Goal: Task Accomplishment & Management: Complete application form

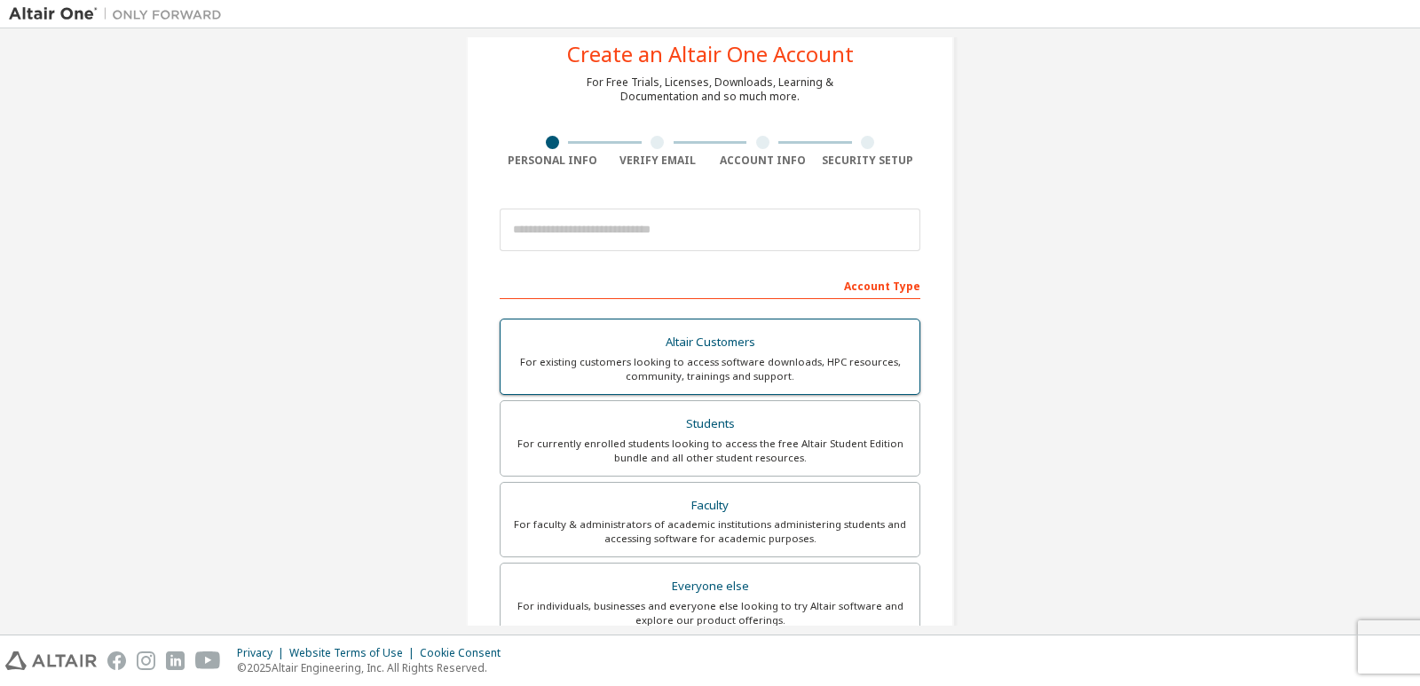
scroll to position [351, 0]
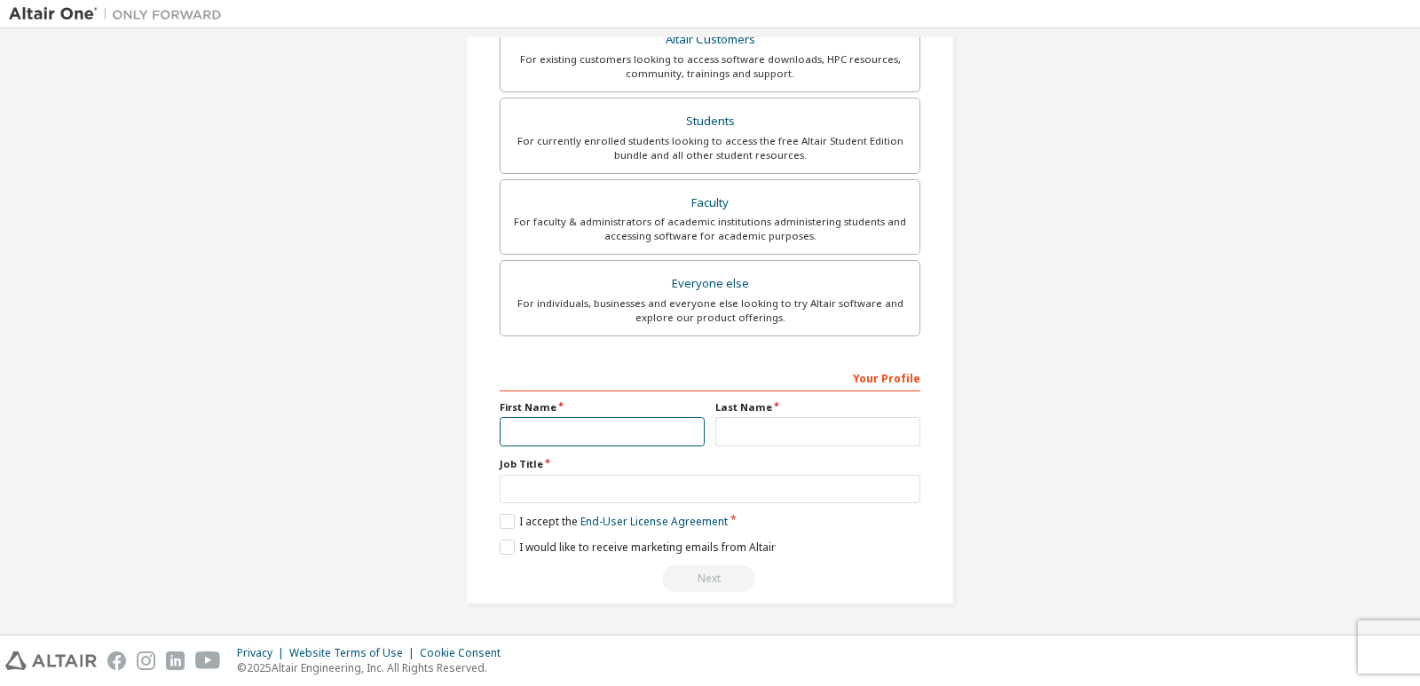
click at [618, 432] on input "text" at bounding box center [602, 431] width 205 height 29
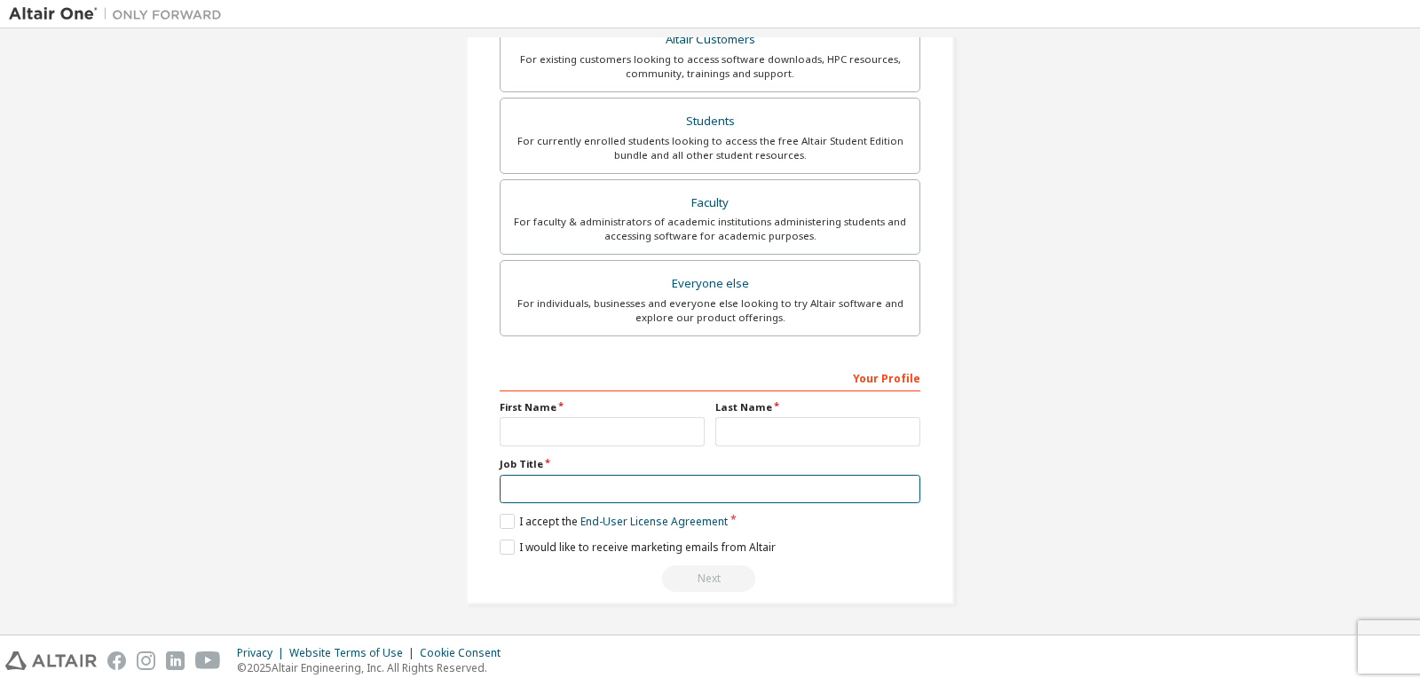
click at [602, 493] on input "text" at bounding box center [710, 489] width 421 height 29
type input "*******"
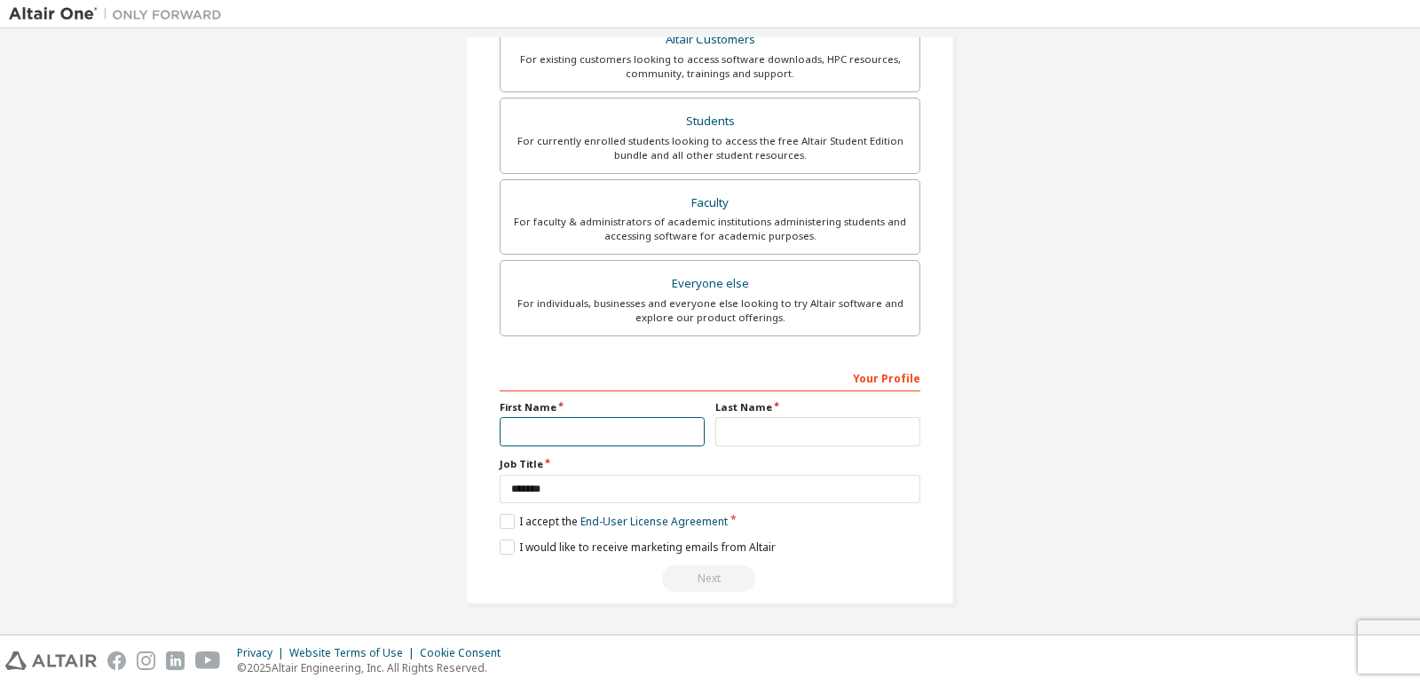
click at [586, 429] on input "text" at bounding box center [602, 431] width 205 height 29
type input "*******"
click at [760, 436] on input "text" at bounding box center [817, 431] width 205 height 29
type input "******"
click at [505, 517] on label "I accept the End-User License Agreement" at bounding box center [614, 521] width 228 height 15
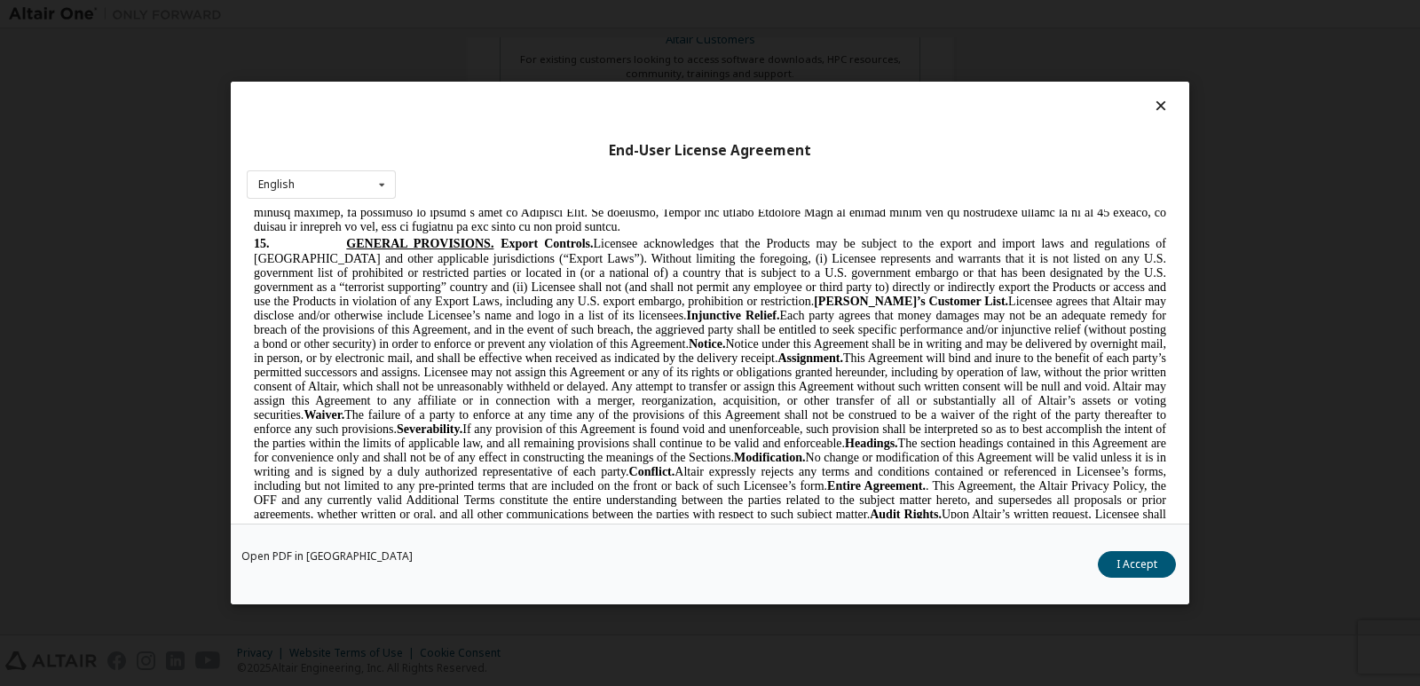
scroll to position [4082, 0]
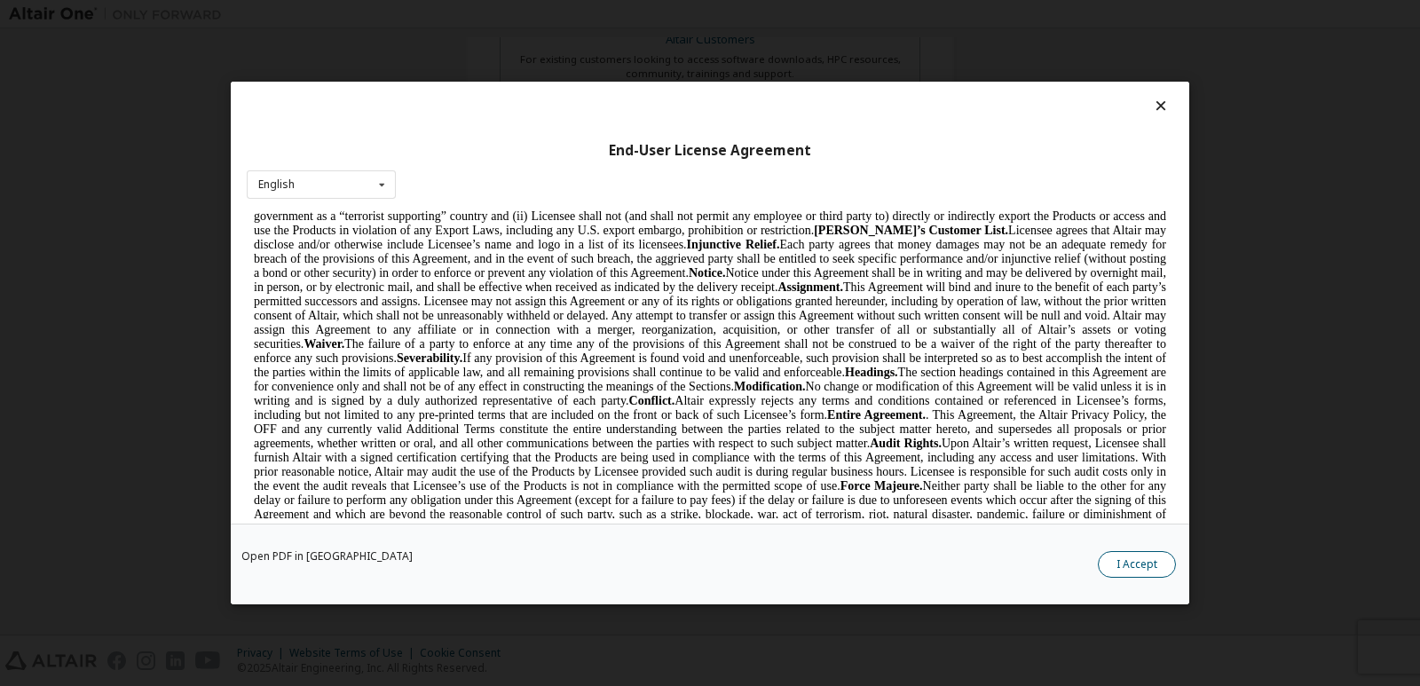
click at [1114, 564] on button "I Accept" at bounding box center [1137, 564] width 78 height 27
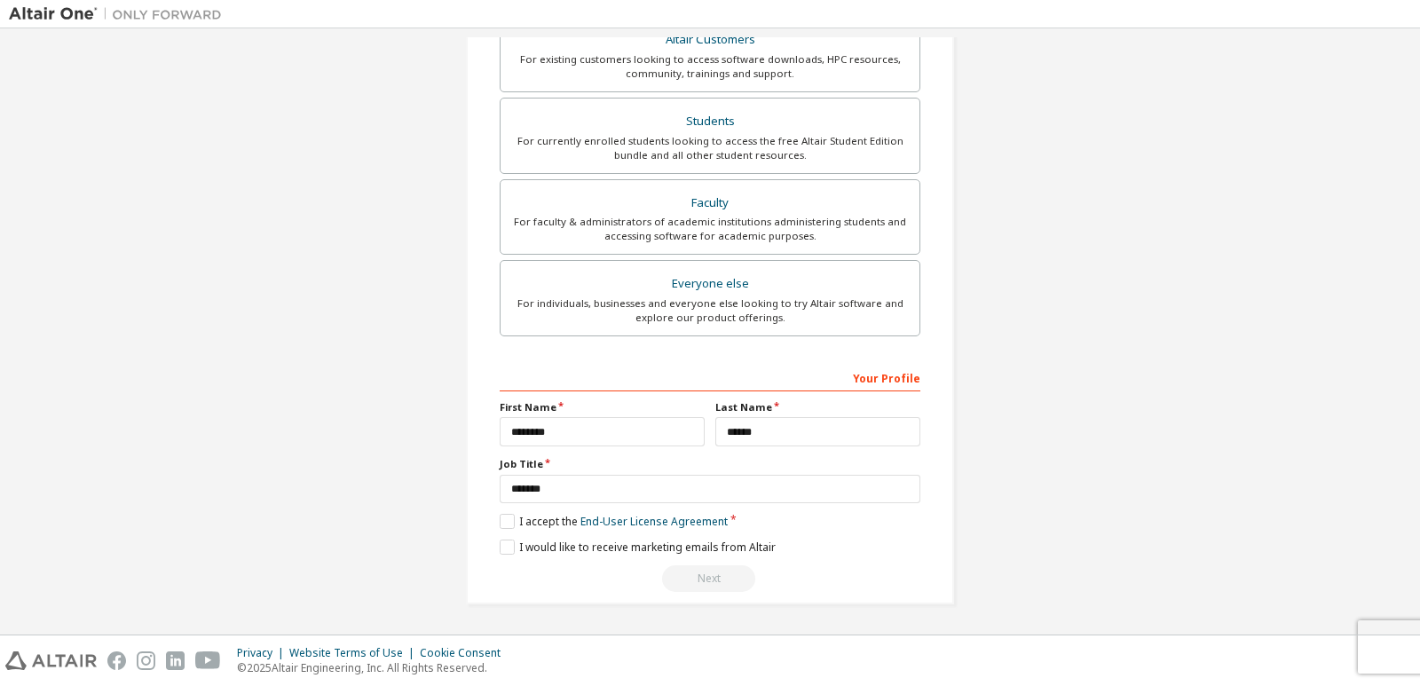
click at [702, 577] on div "Next" at bounding box center [710, 578] width 421 height 27
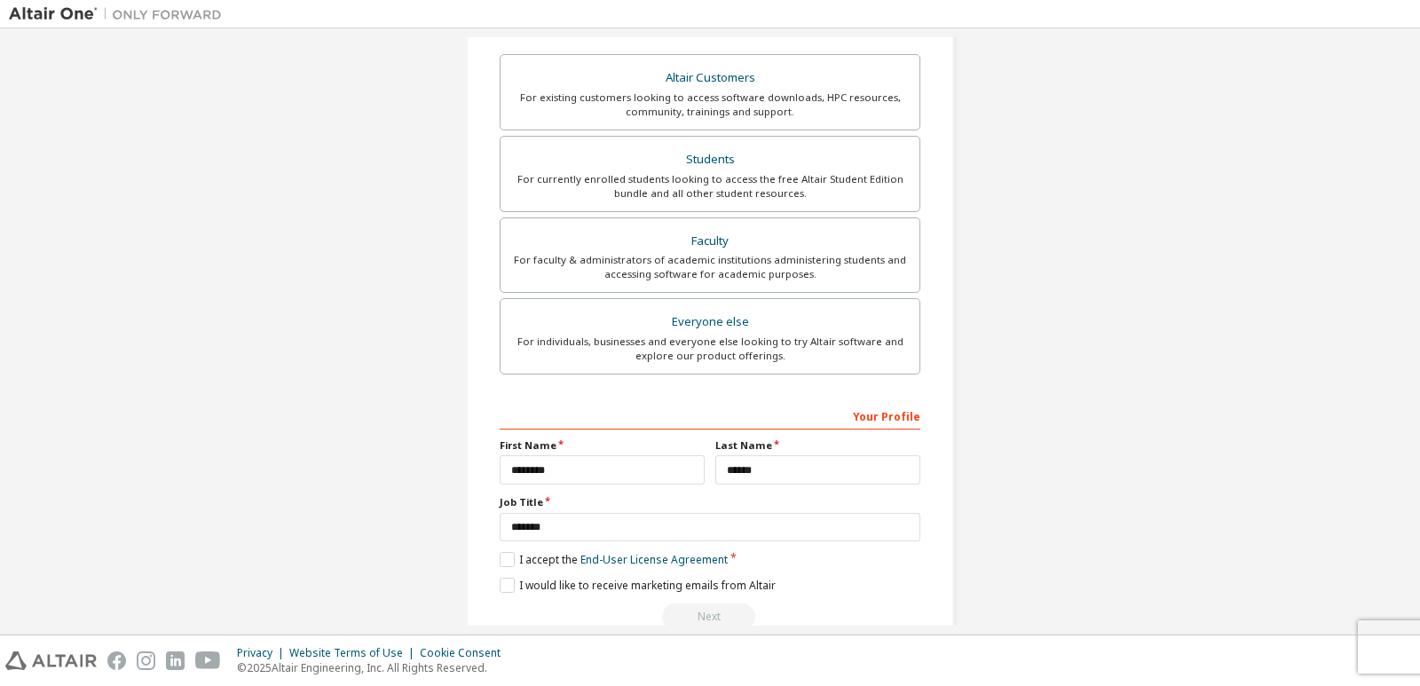
scroll to position [351, 0]
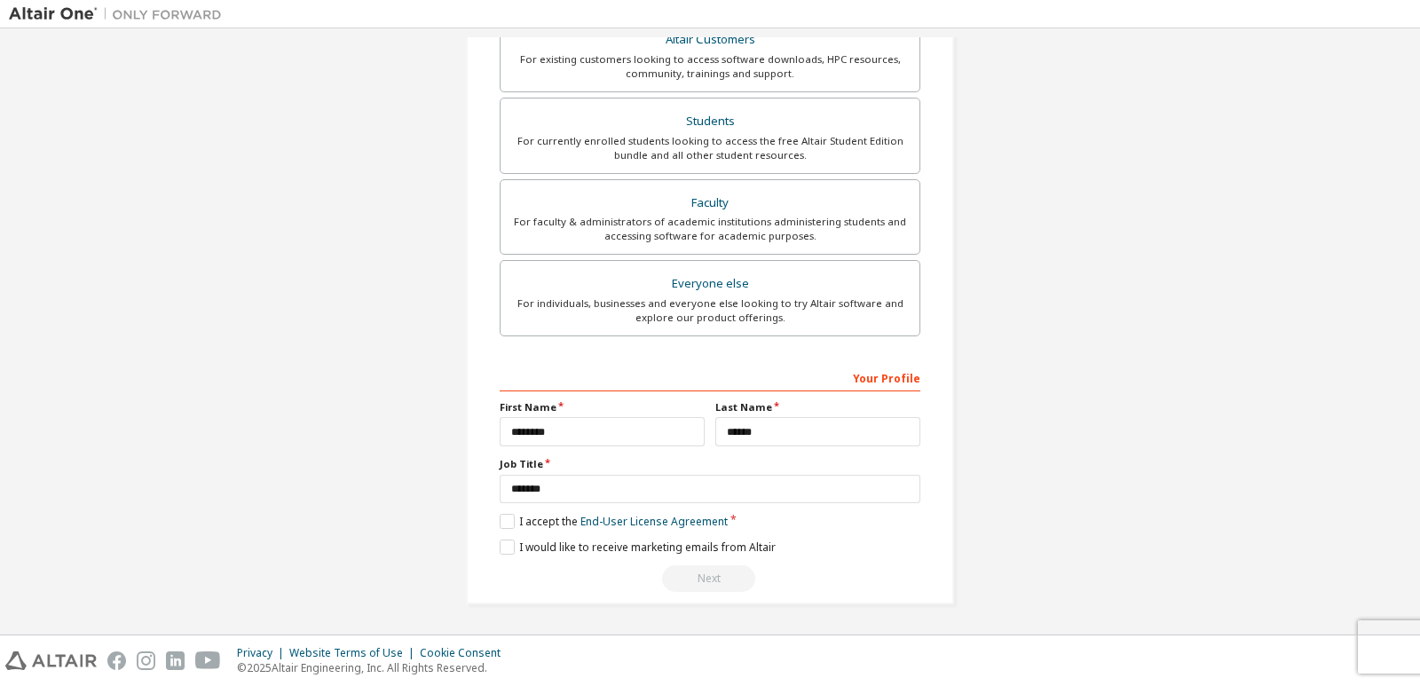
click at [703, 571] on div "Next" at bounding box center [710, 578] width 421 height 27
click at [722, 579] on div "Next" at bounding box center [710, 578] width 421 height 27
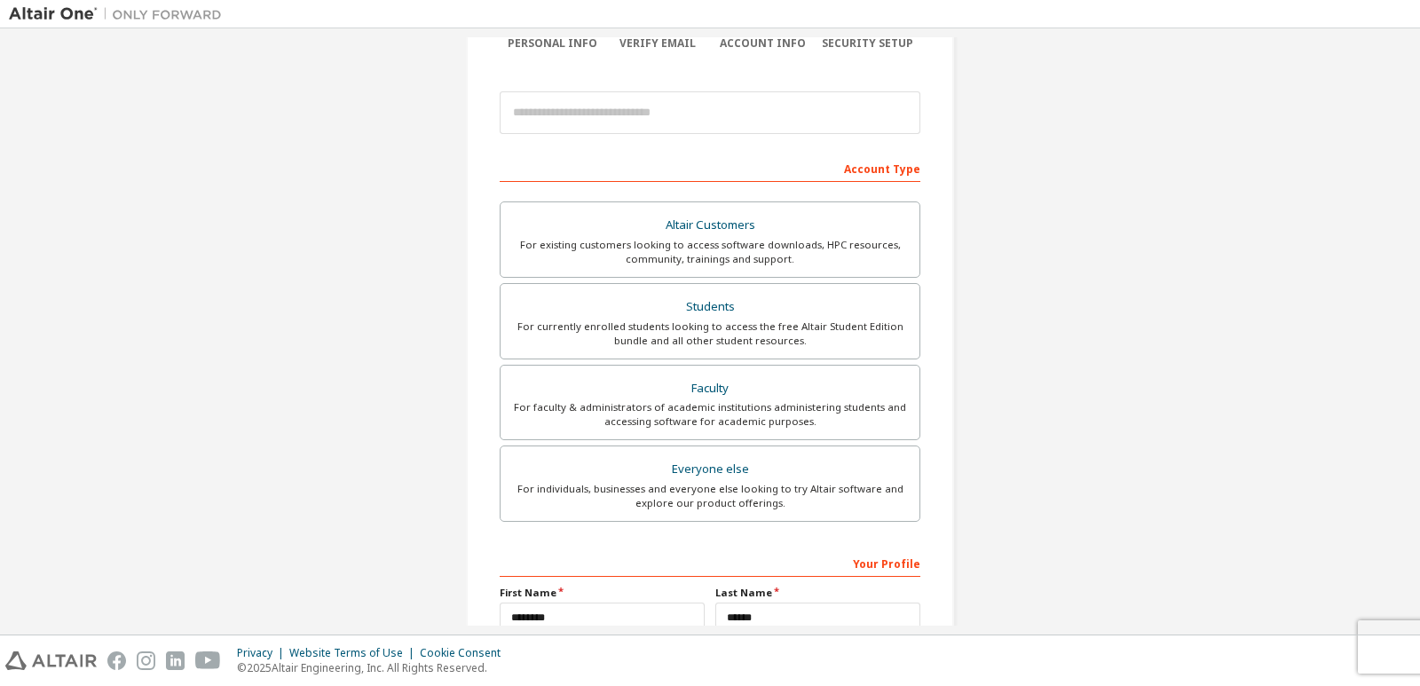
scroll to position [0, 0]
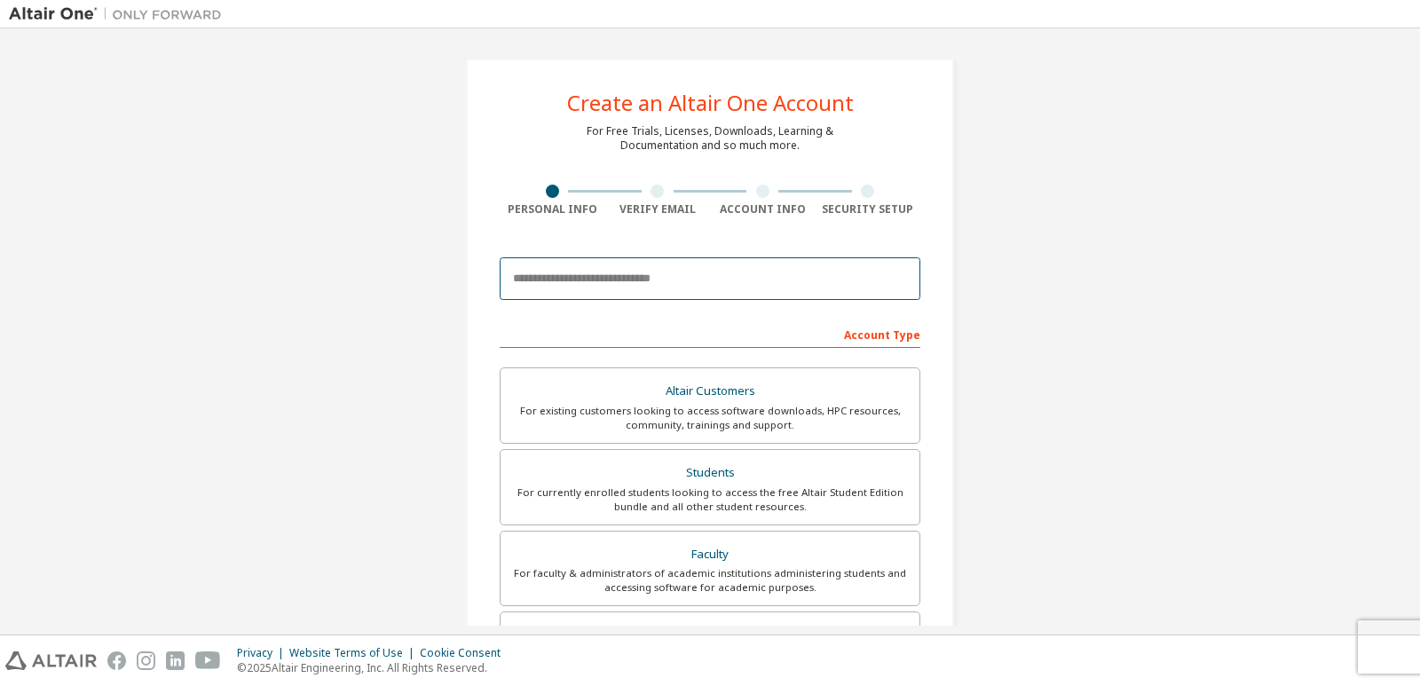
click at [701, 281] on input "email" at bounding box center [710, 278] width 421 height 43
type input "*"
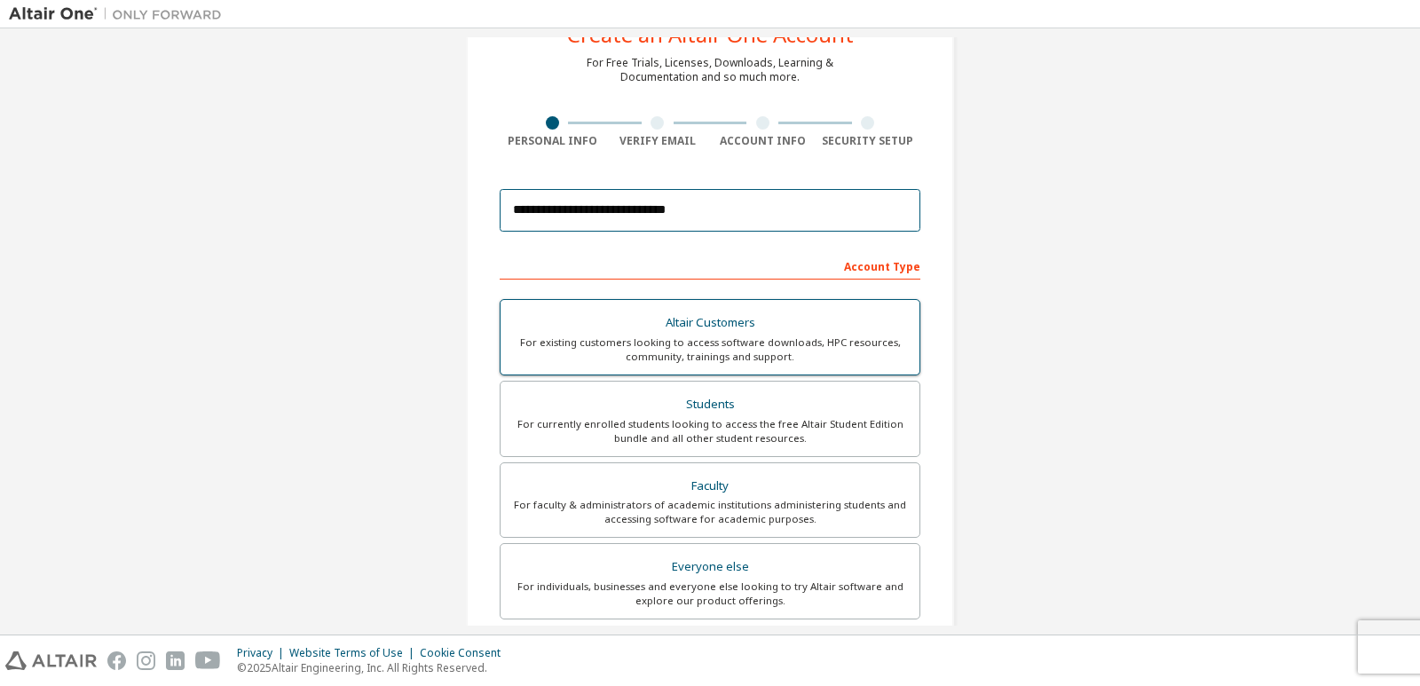
scroll to position [89, 0]
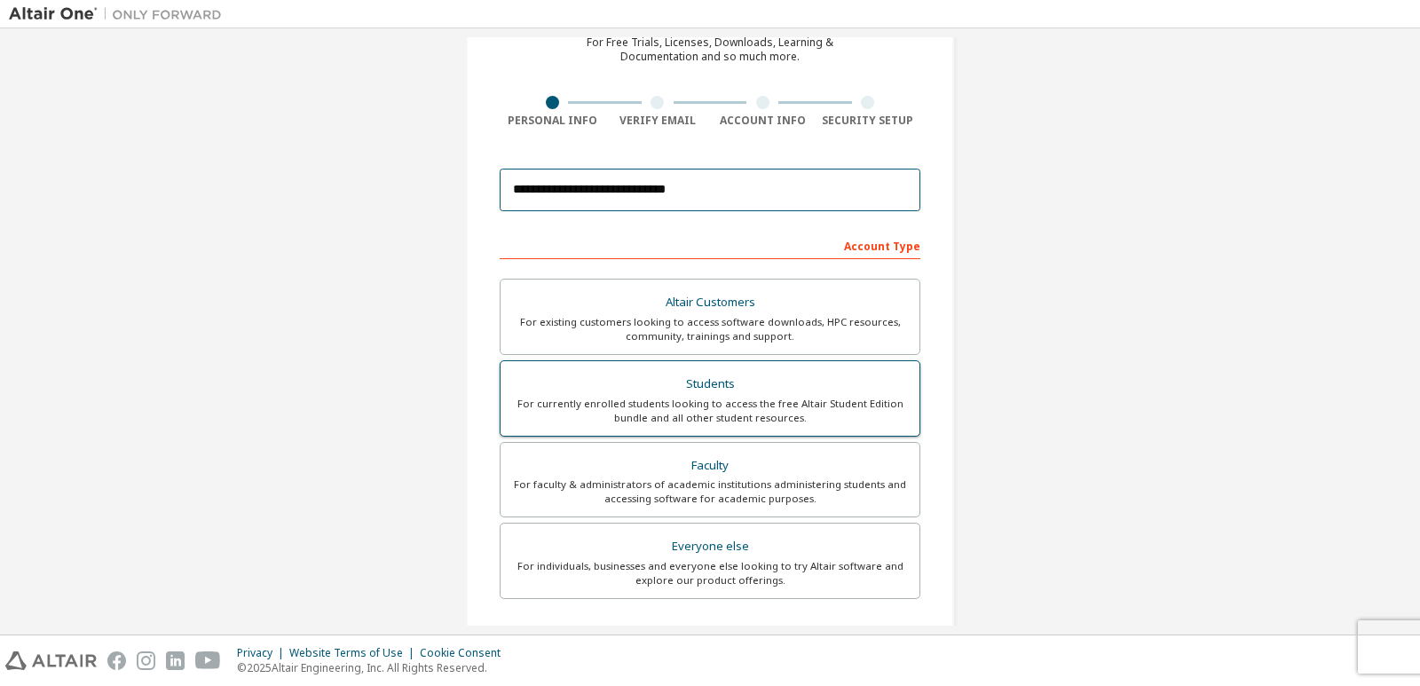
type input "**********"
click at [782, 389] on div "Students" at bounding box center [710, 384] width 398 height 25
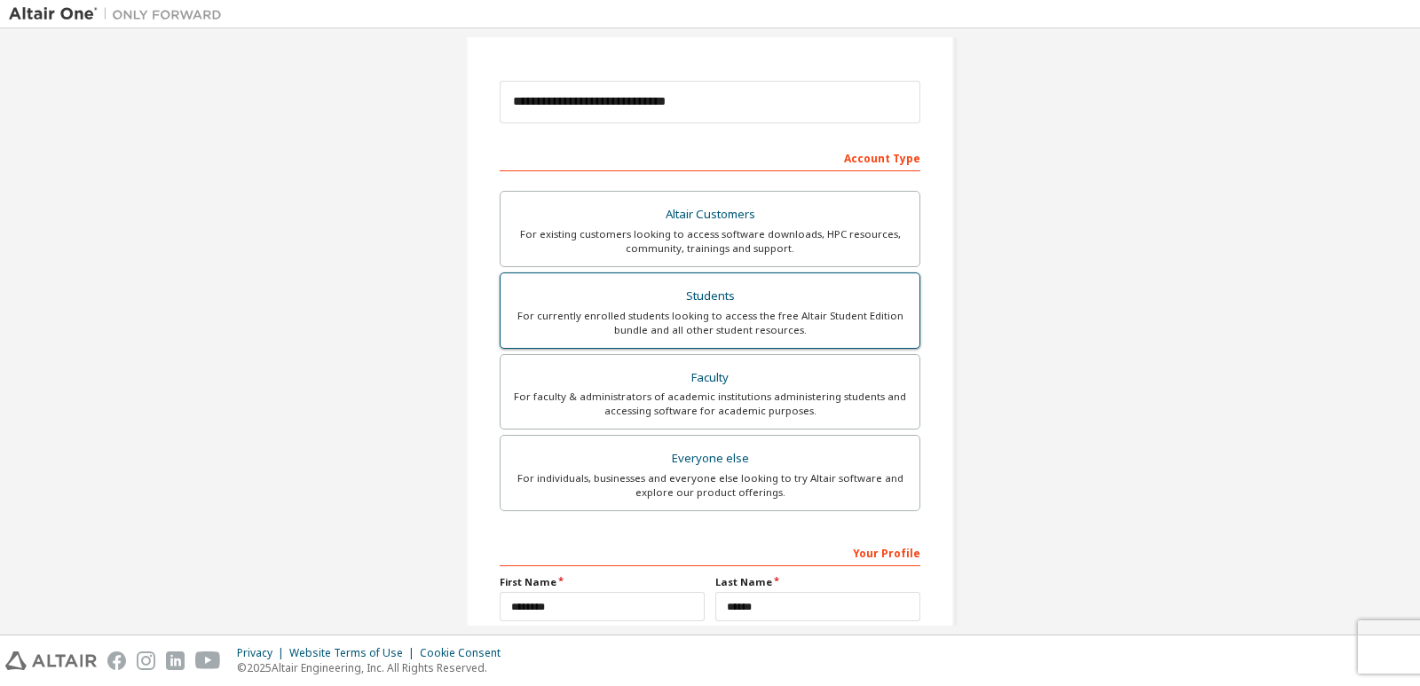
scroll to position [351, 0]
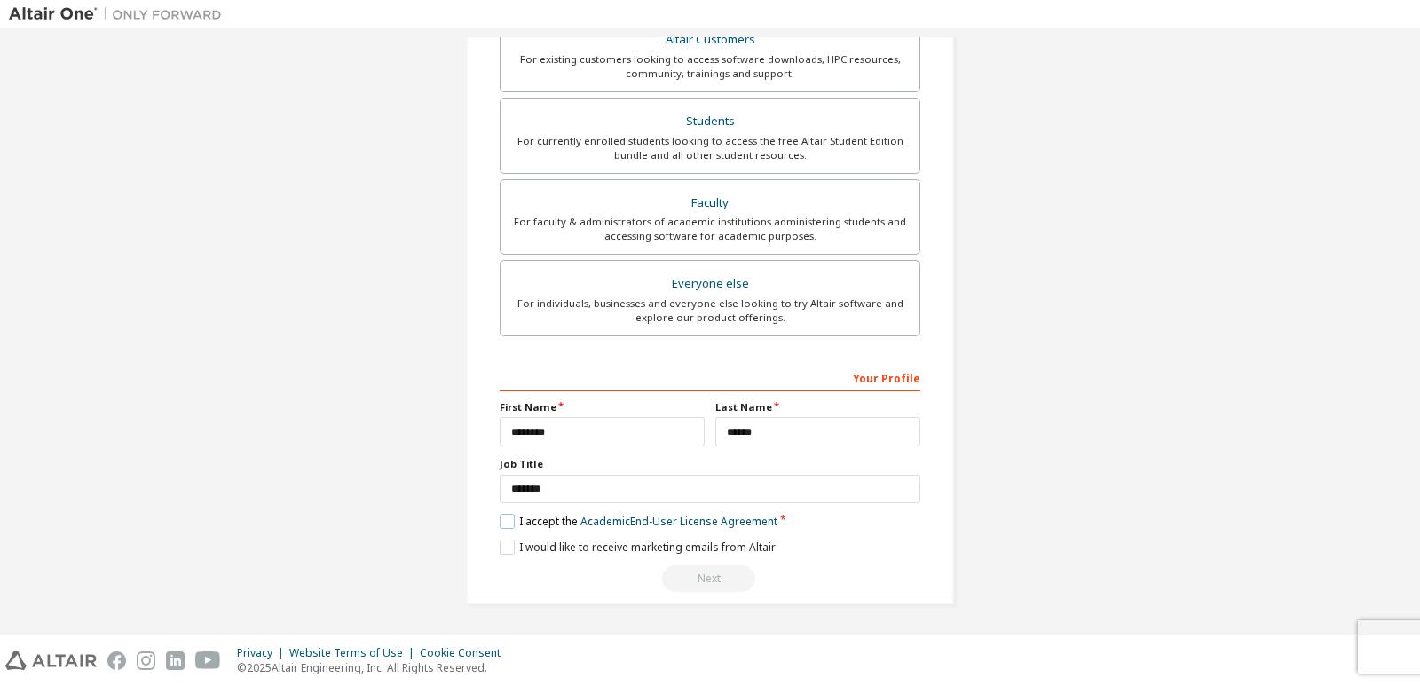
click at [500, 520] on label "I accept the Academic End-User License Agreement" at bounding box center [639, 521] width 278 height 15
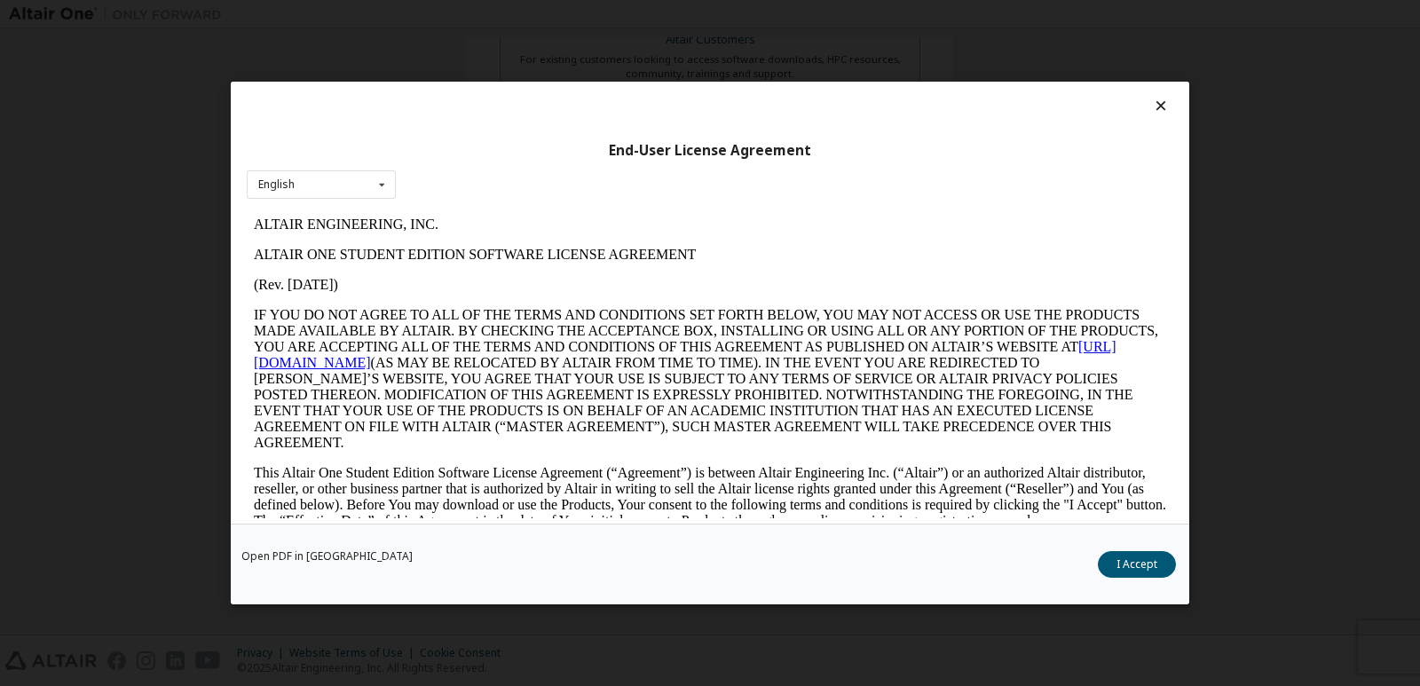
scroll to position [0, 0]
click at [1142, 555] on button "I Accept" at bounding box center [1137, 564] width 78 height 27
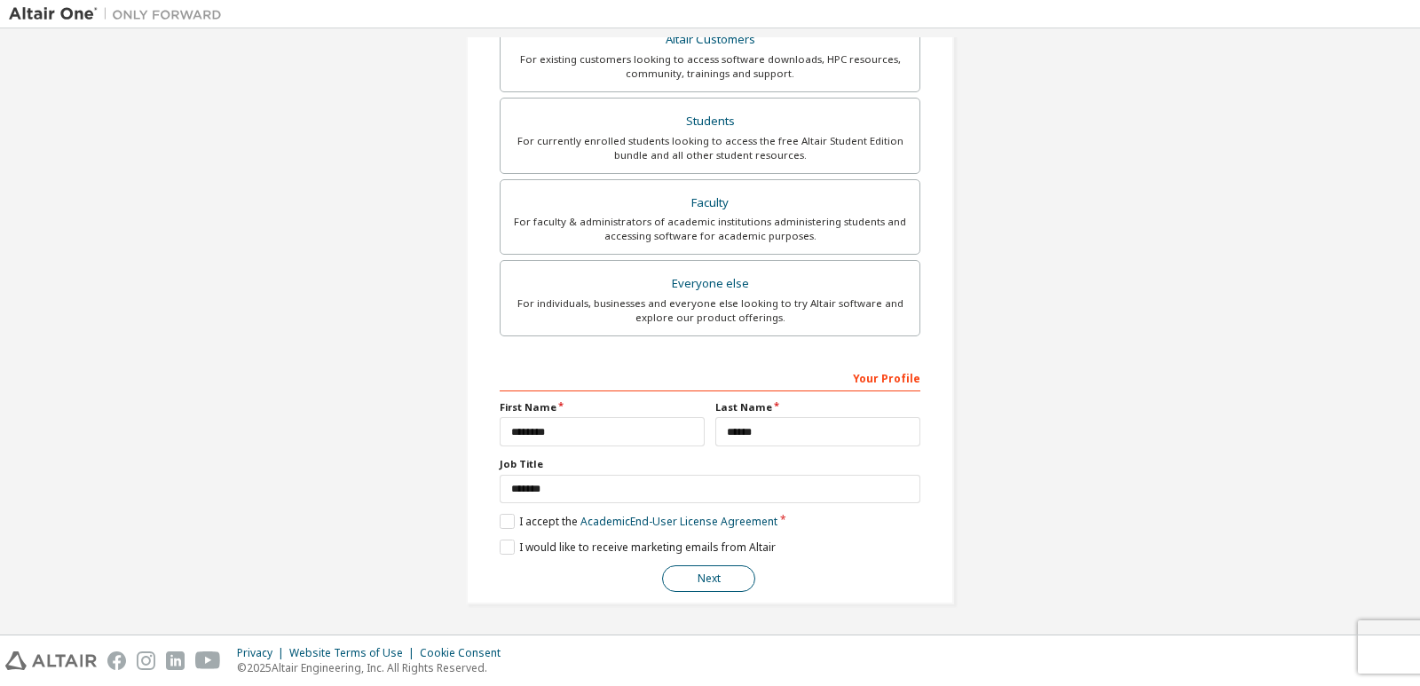
click at [717, 579] on button "Next" at bounding box center [708, 578] width 93 height 27
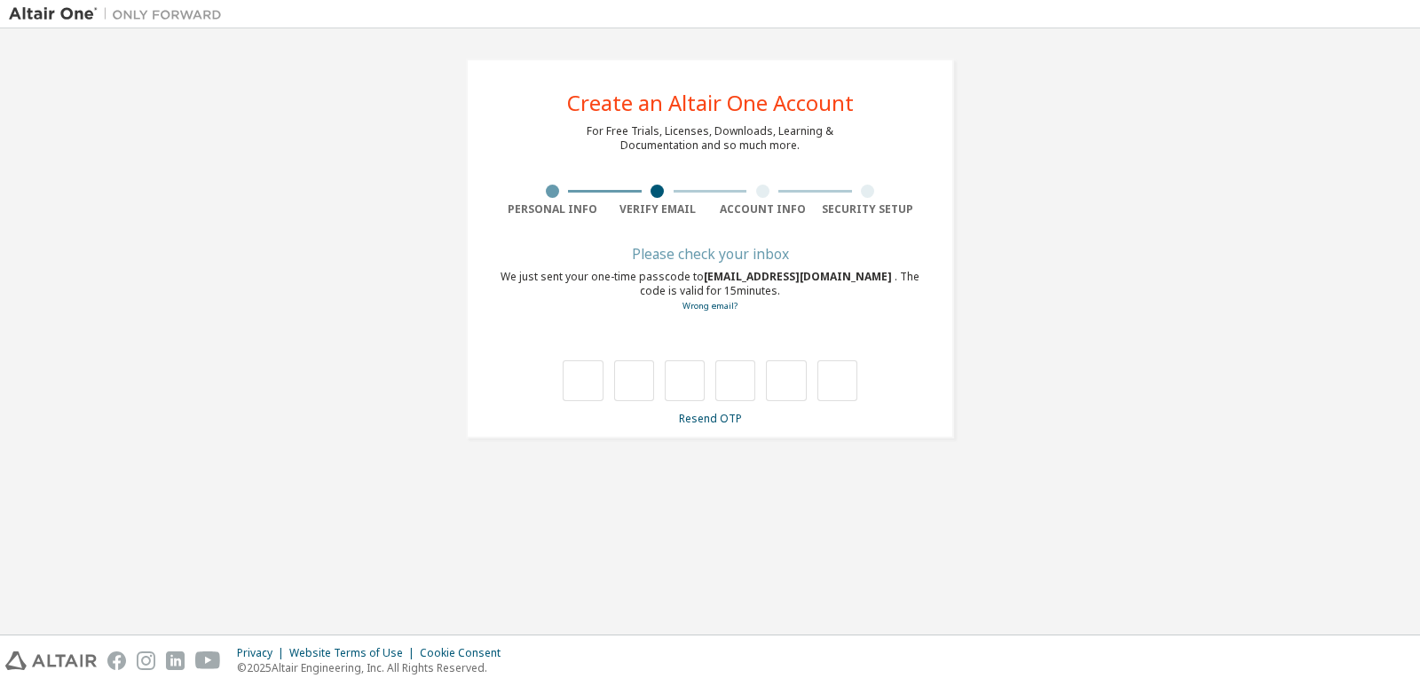
type input "*"
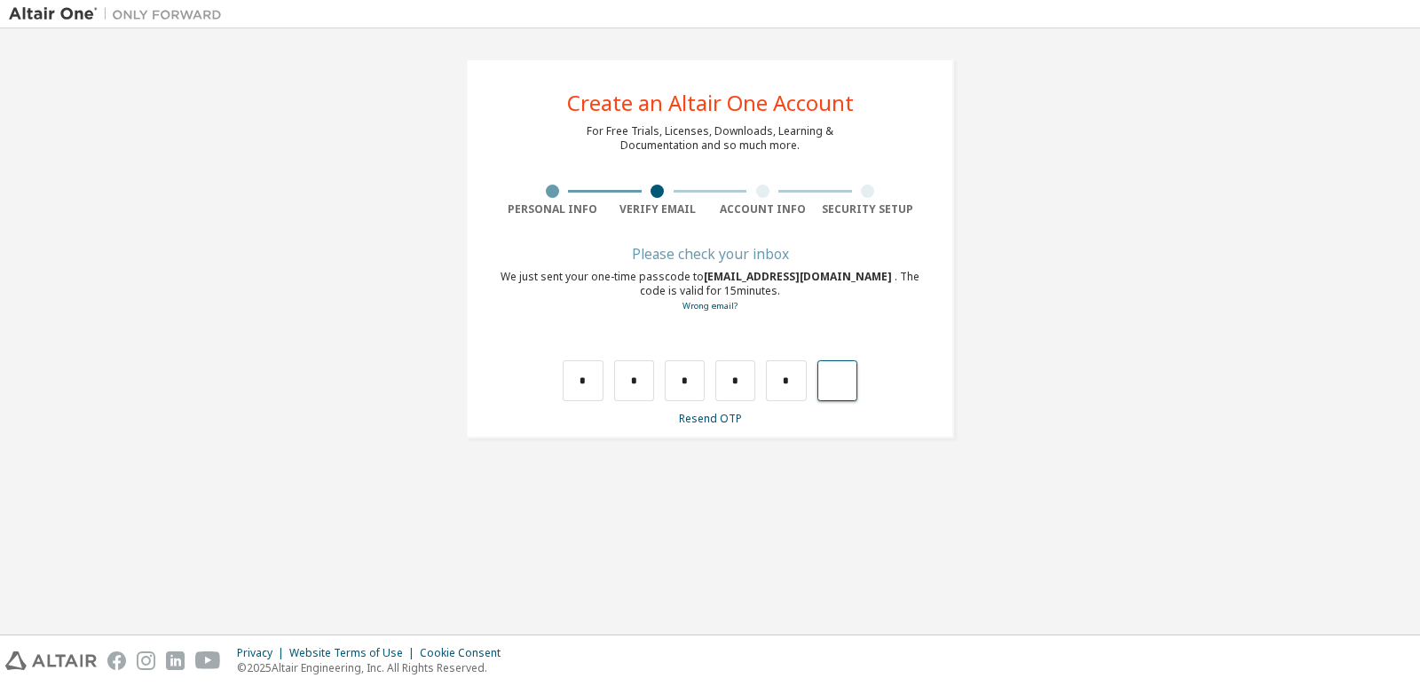
type input "*"
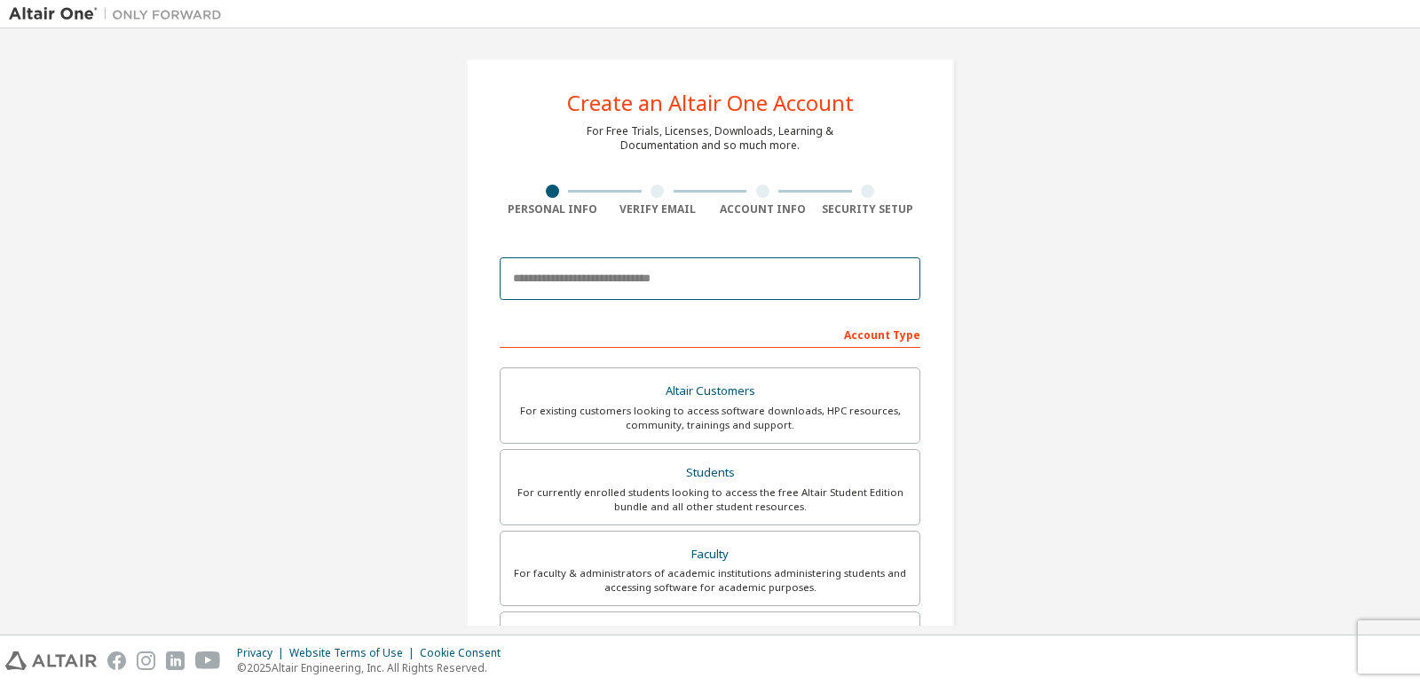
click at [571, 274] on input "email" at bounding box center [710, 278] width 421 height 43
type input "**********"
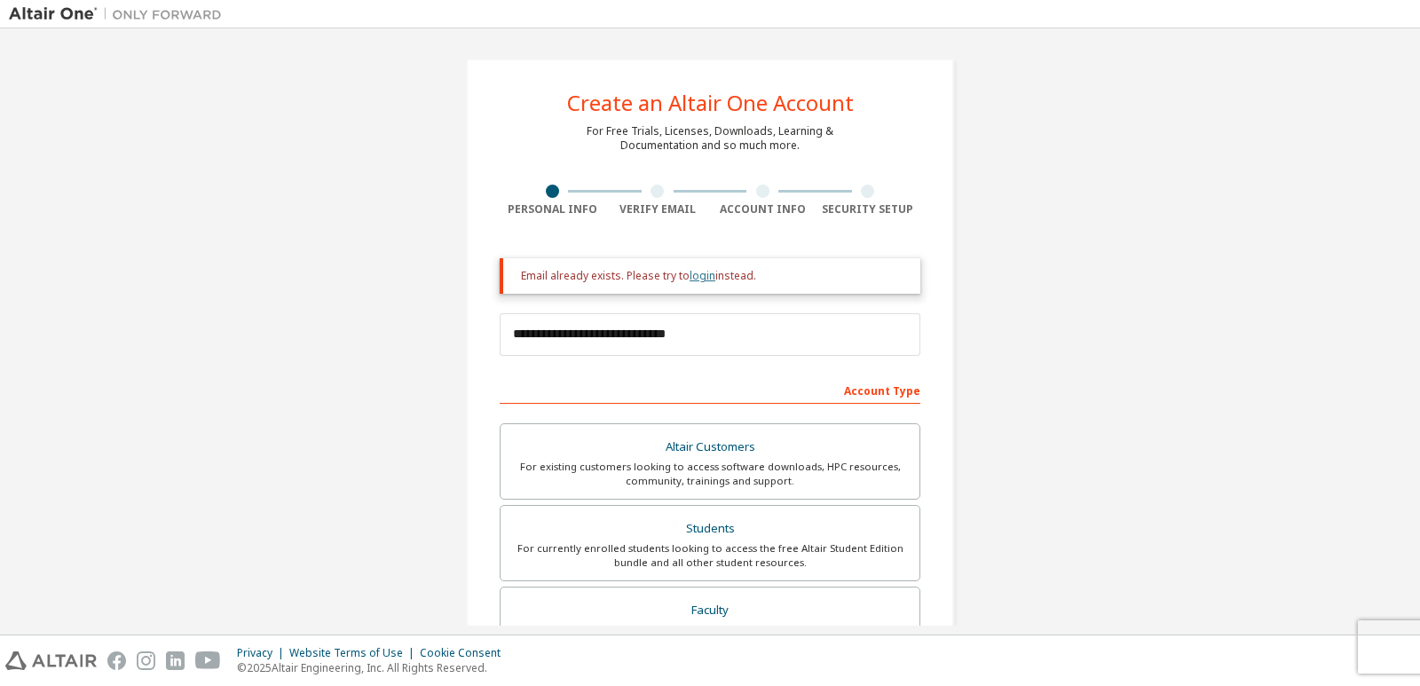
click at [691, 278] on link "login" at bounding box center [702, 275] width 26 height 15
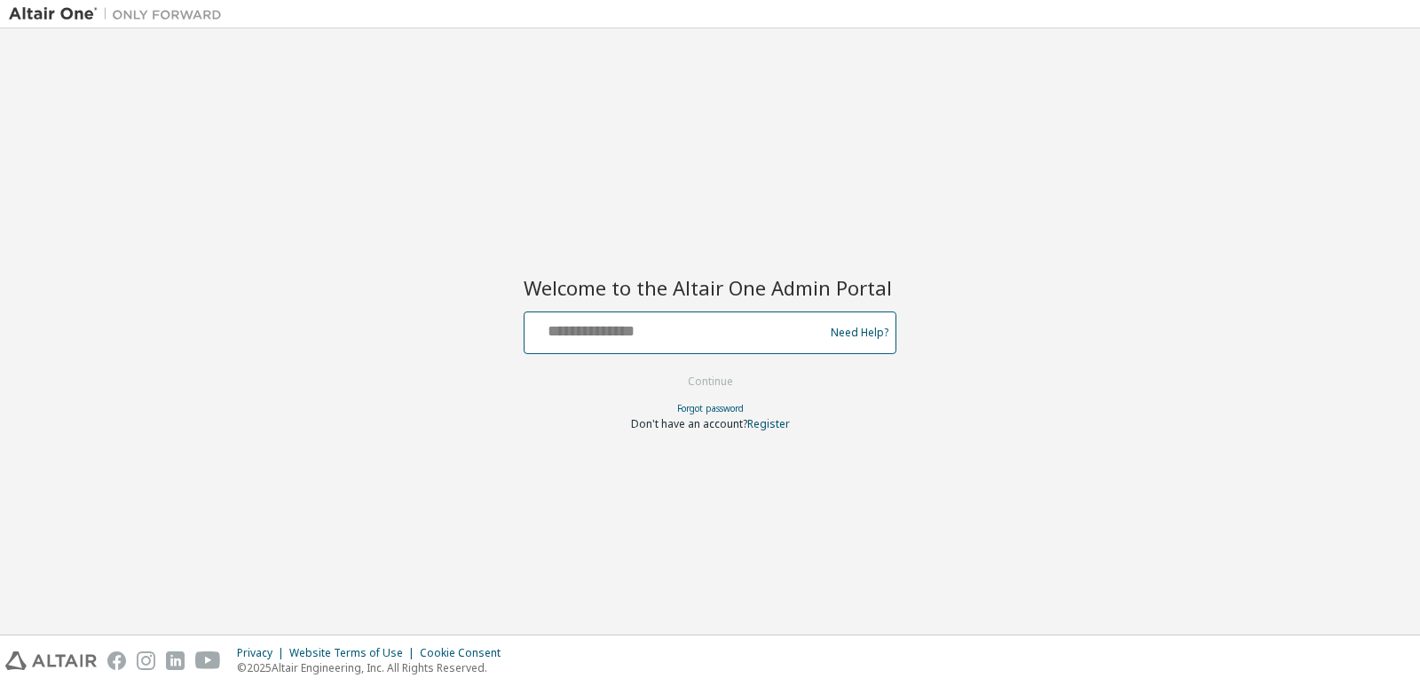
click at [636, 336] on input "text" at bounding box center [677, 329] width 290 height 26
type input "**********"
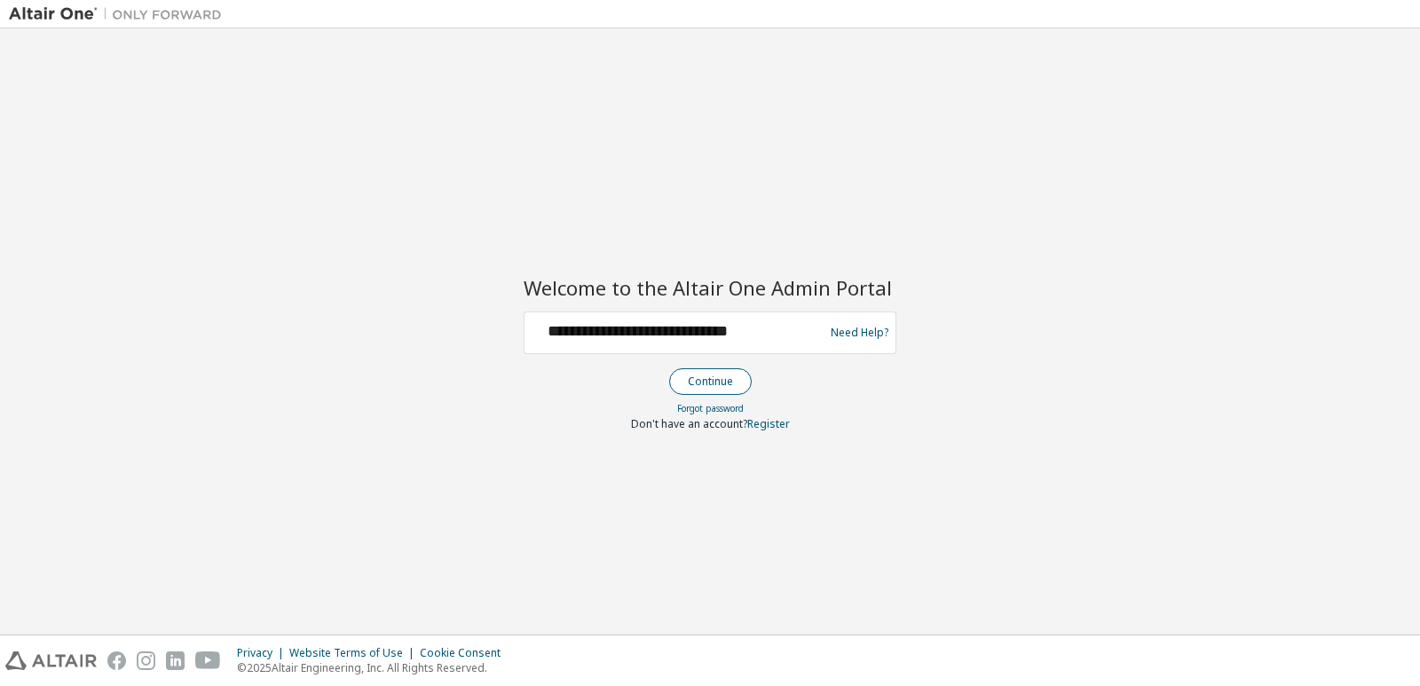
click at [728, 387] on button "Continue" at bounding box center [710, 381] width 83 height 27
